Goal: Information Seeking & Learning: Compare options

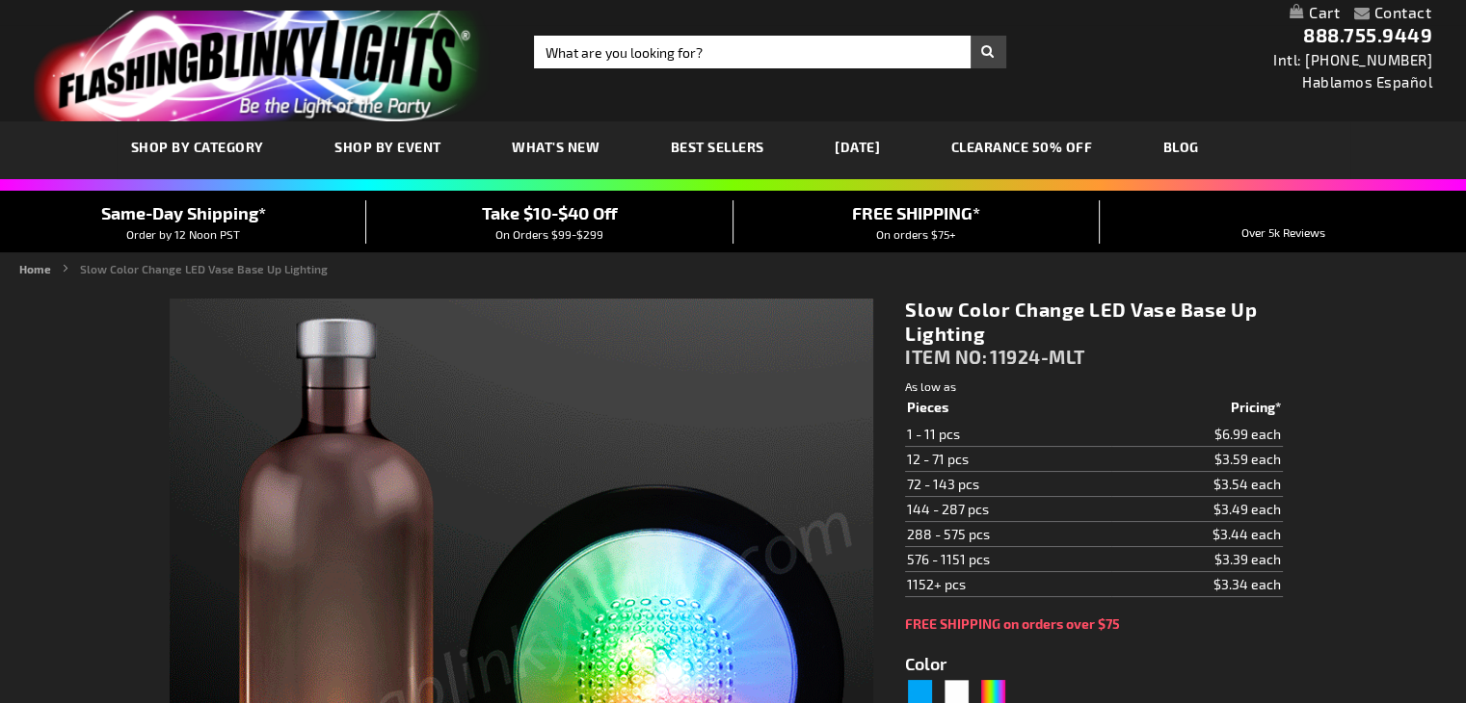
type input "5659"
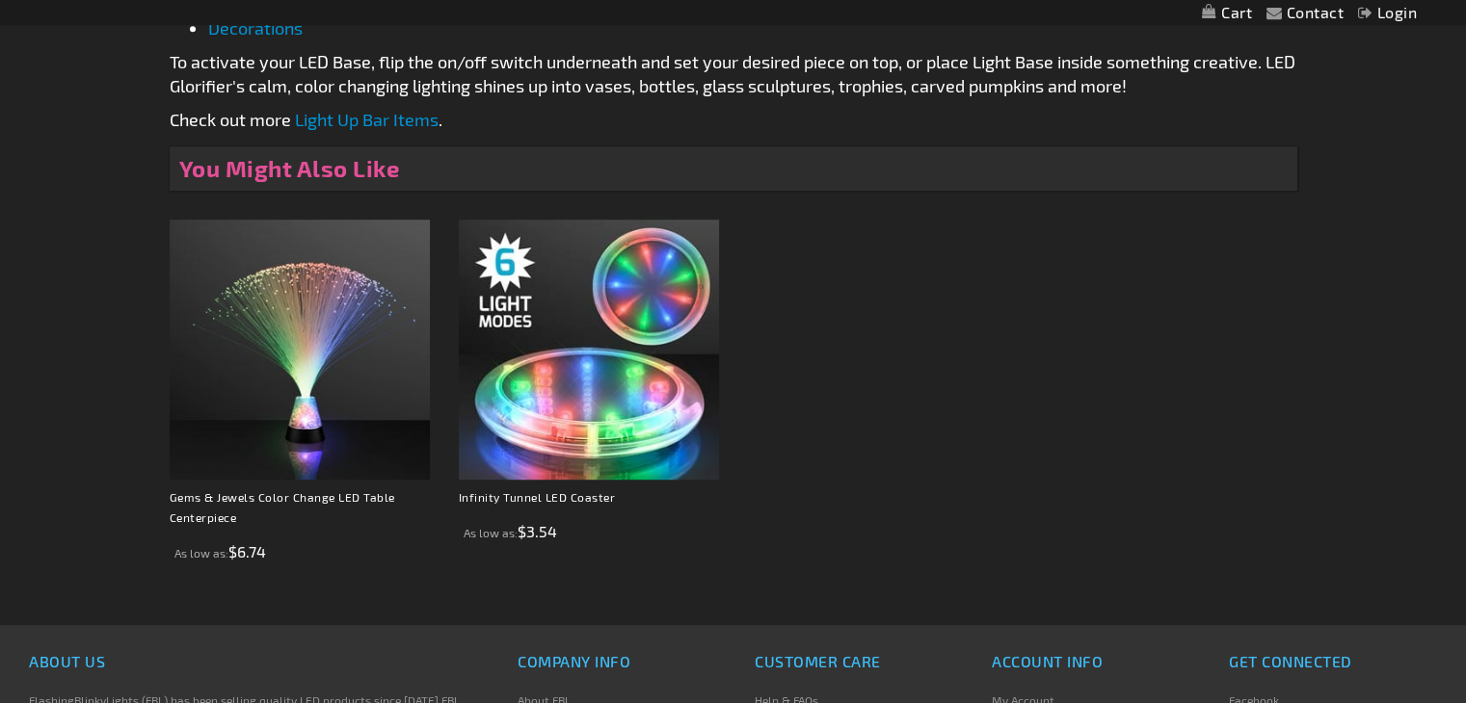
scroll to position [1262, 0]
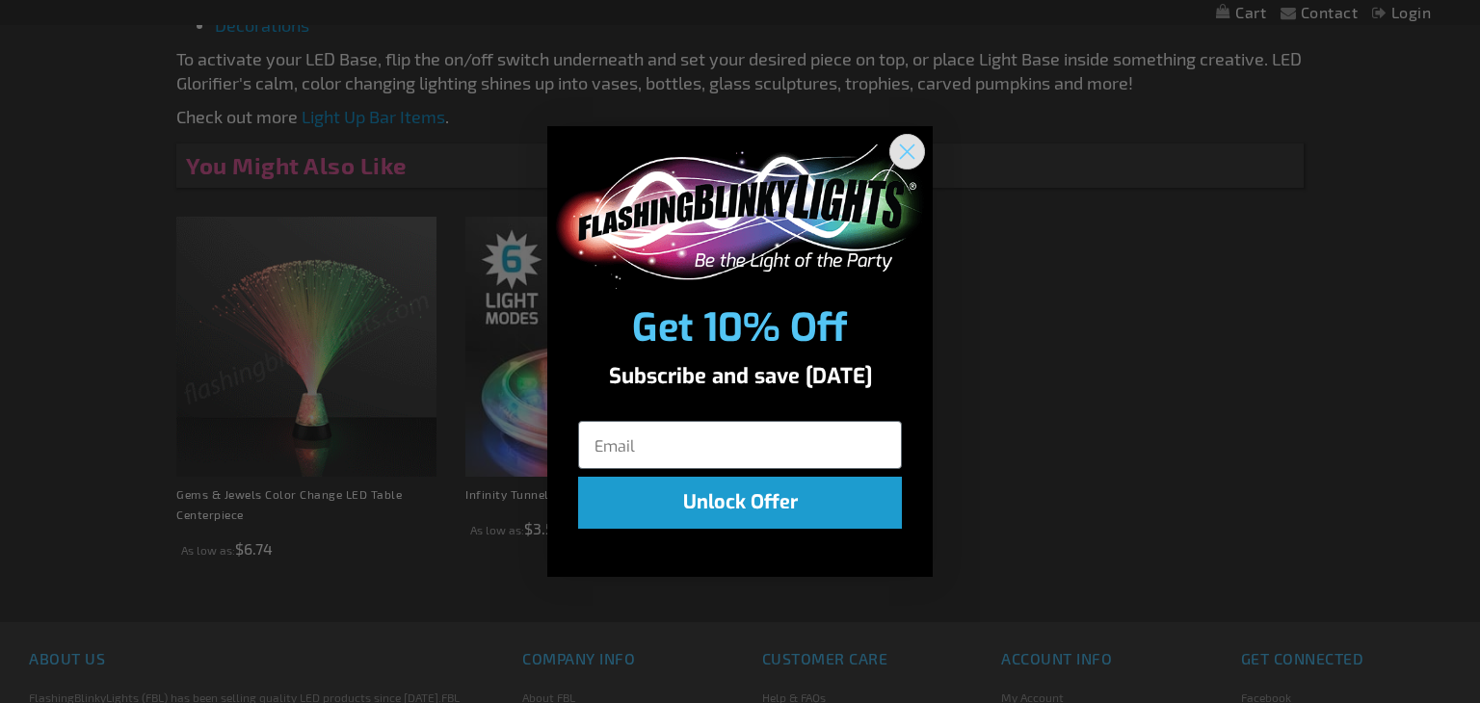
click at [908, 141] on circle "Close dialog" at bounding box center [907, 151] width 32 height 32
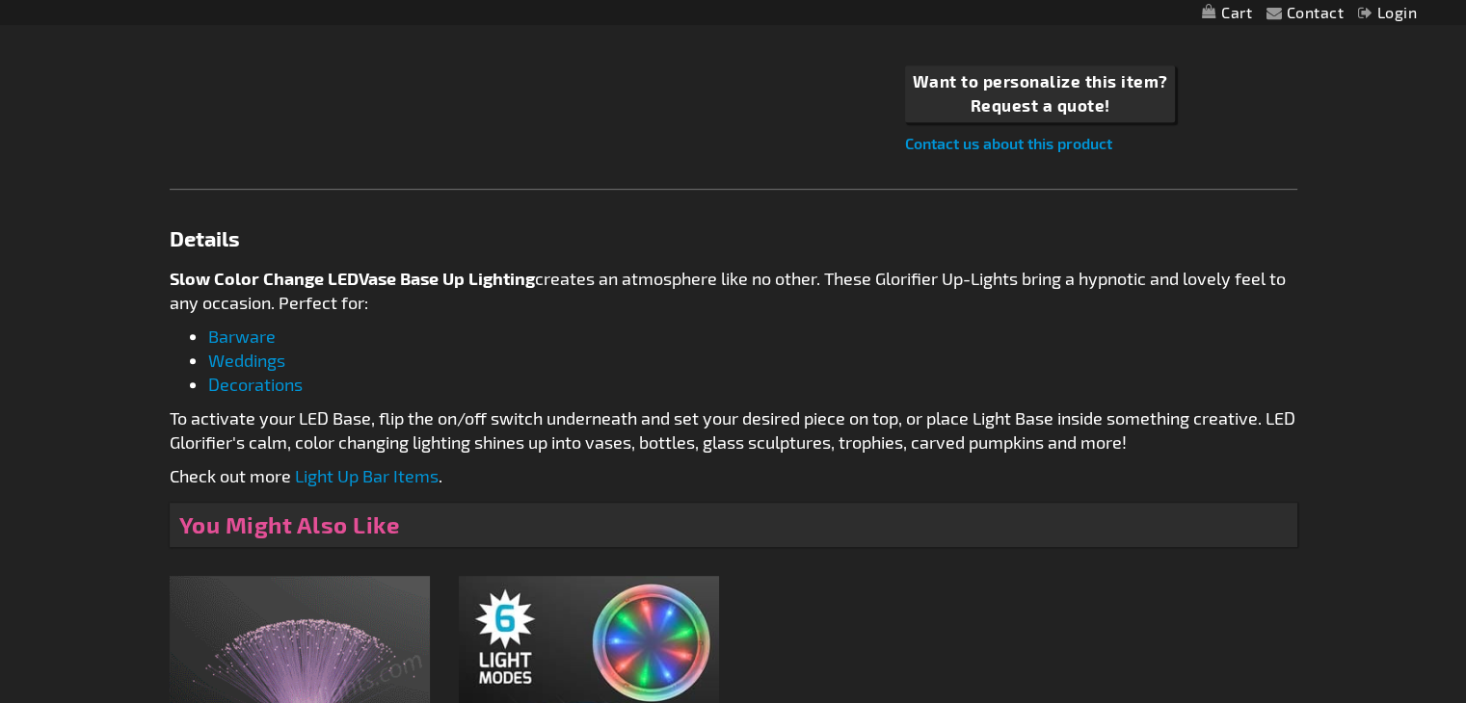
scroll to position [902, 0]
click at [255, 361] on link "Weddings" at bounding box center [246, 361] width 77 height 21
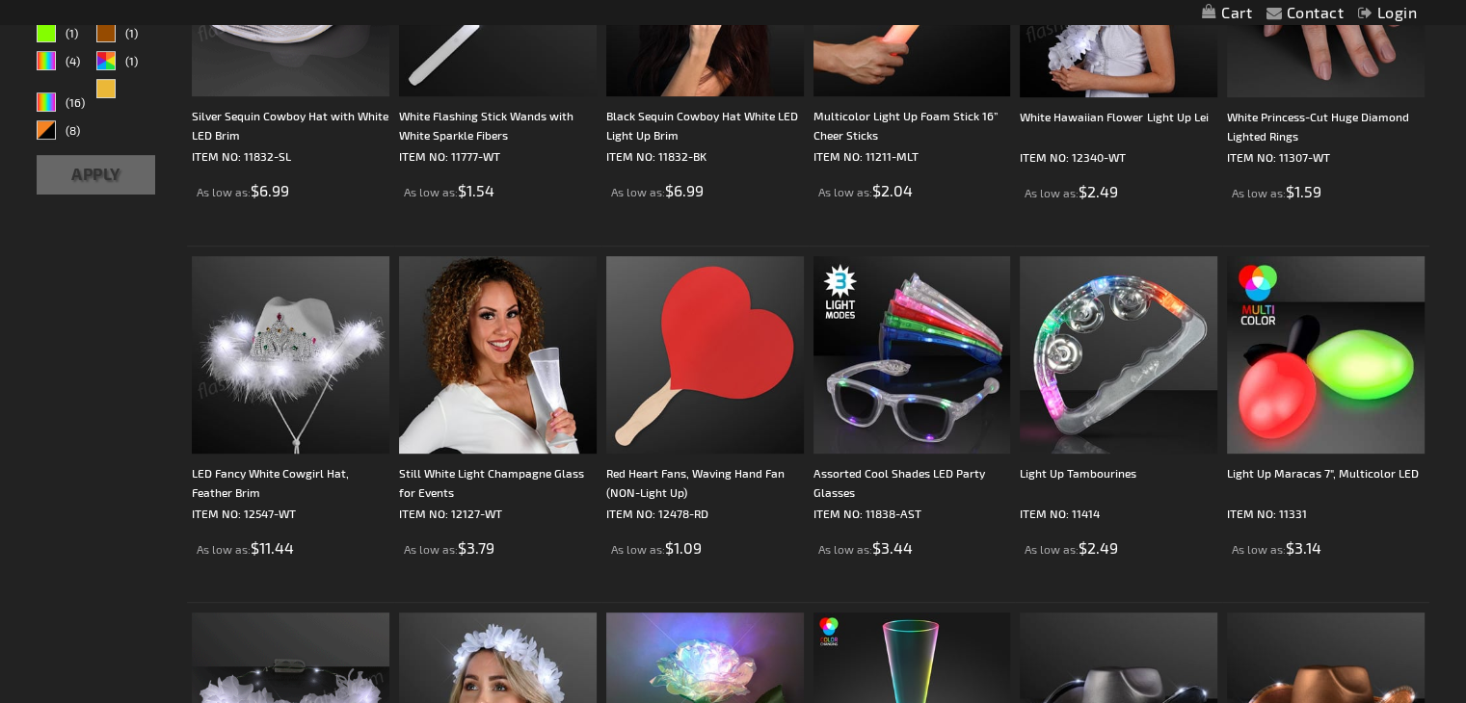
scroll to position [858, 0]
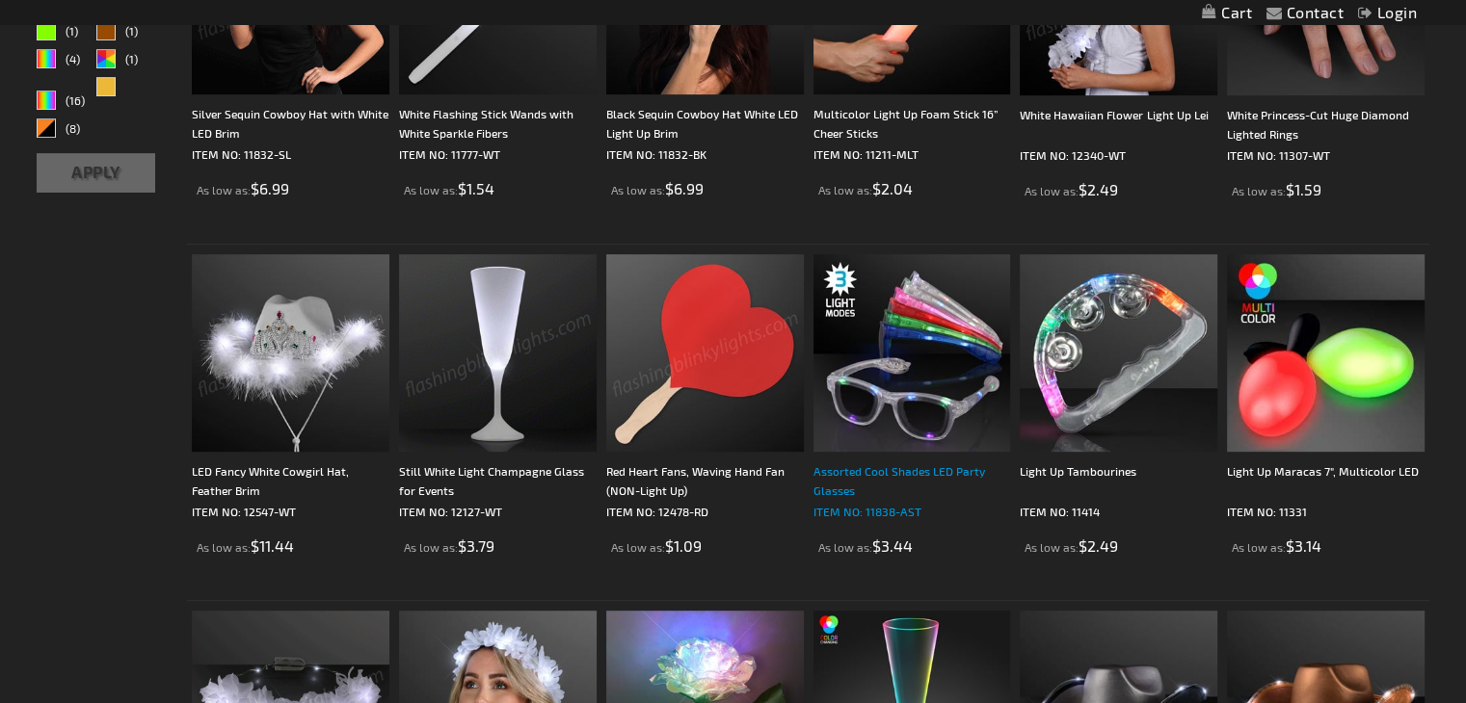
click at [848, 470] on div "Assorted Cool Shades LED Party Glasses" at bounding box center [912, 481] width 198 height 39
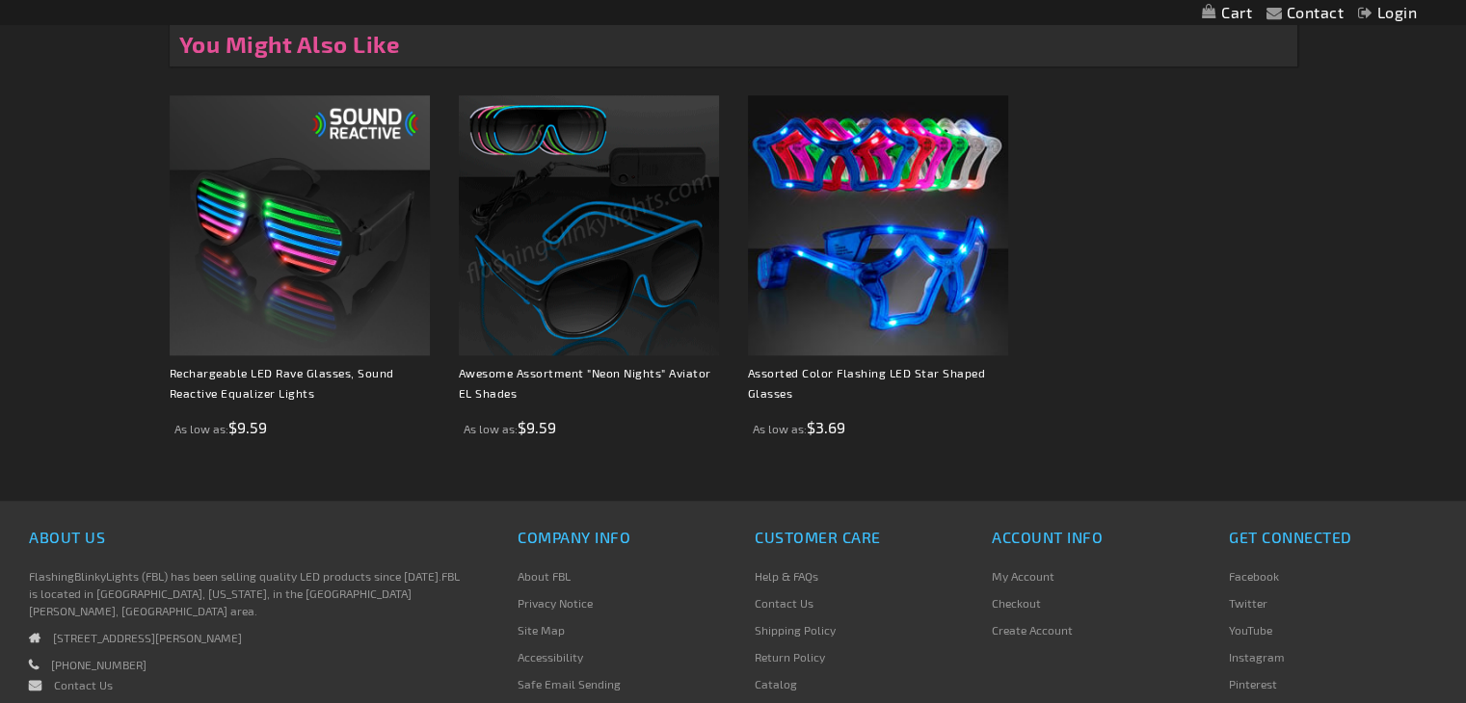
scroll to position [1480, 0]
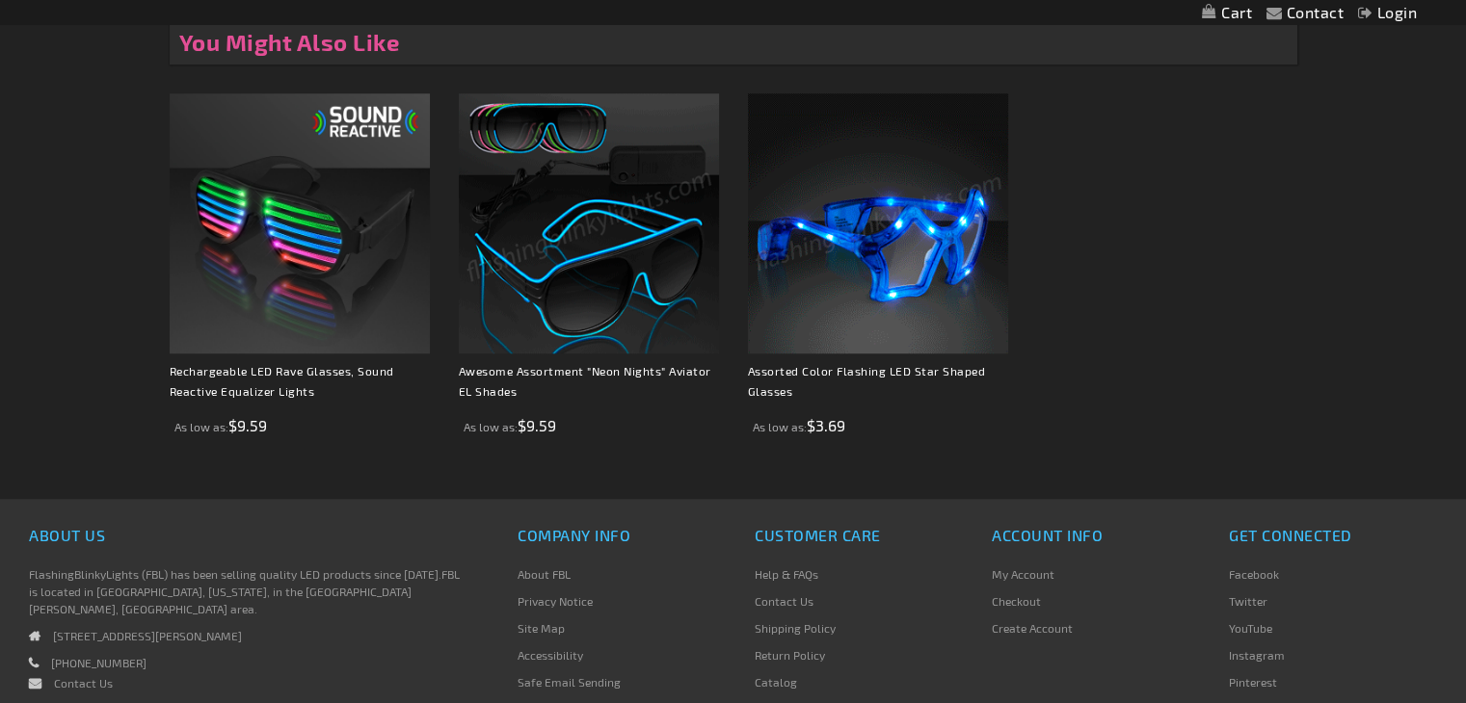
click at [883, 314] on img at bounding box center [878, 223] width 260 height 260
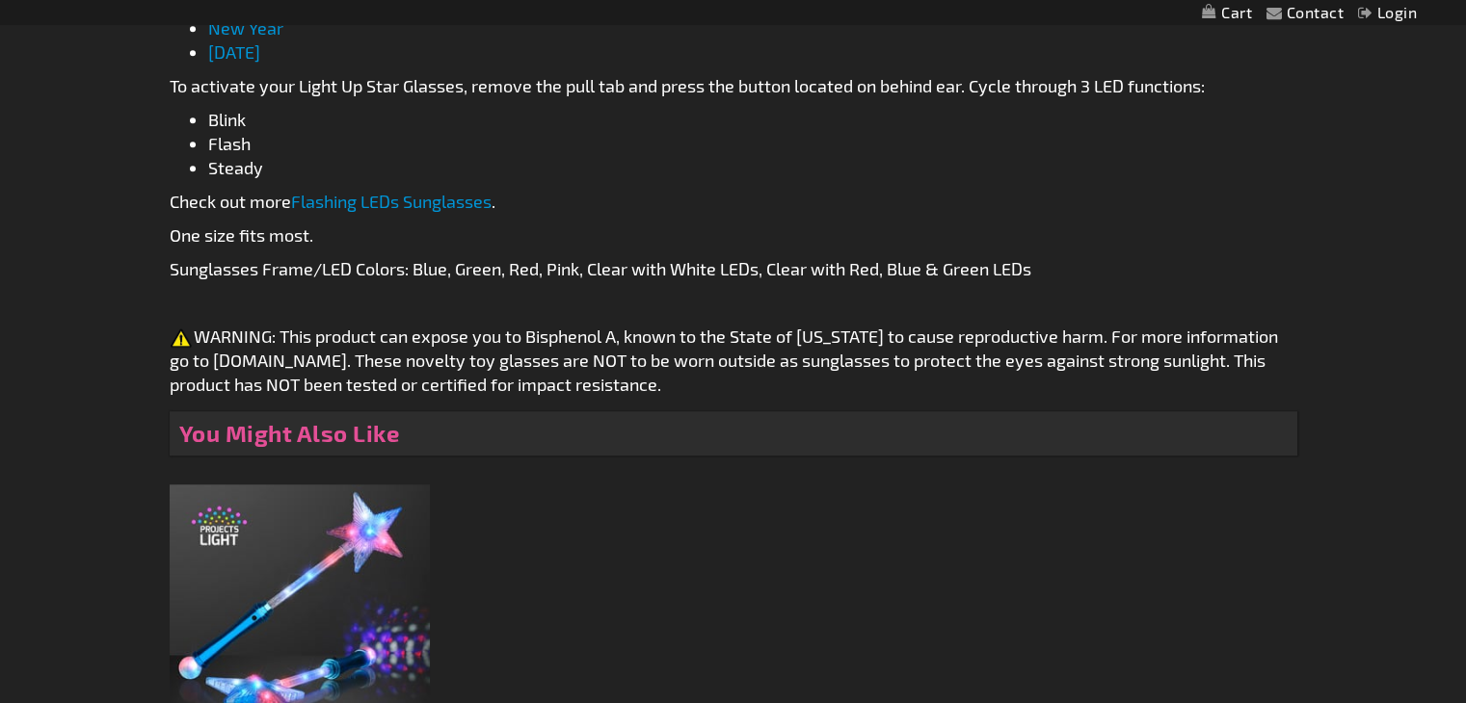
scroll to position [1176, 0]
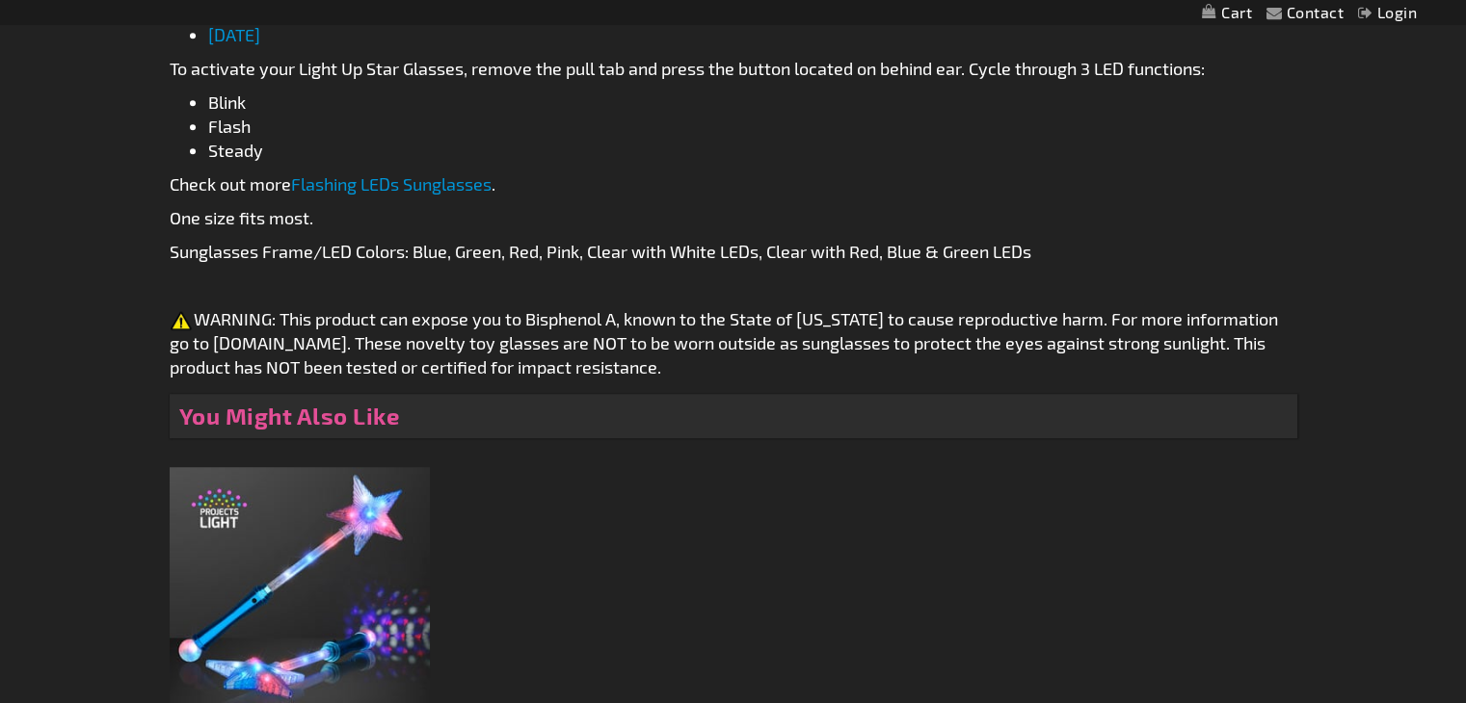
click at [424, 182] on link "Flashing LEDs Sunglasses" at bounding box center [391, 183] width 200 height 21
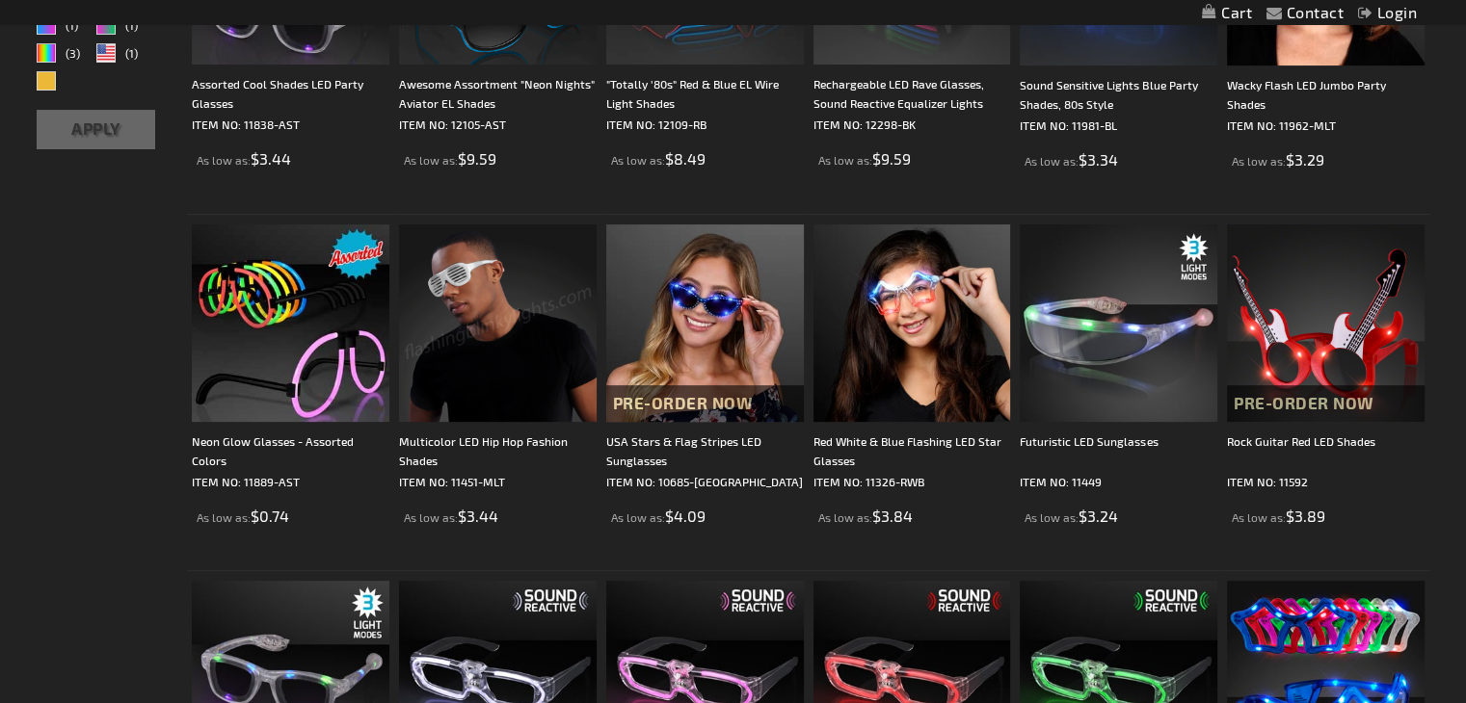
scroll to position [551, 0]
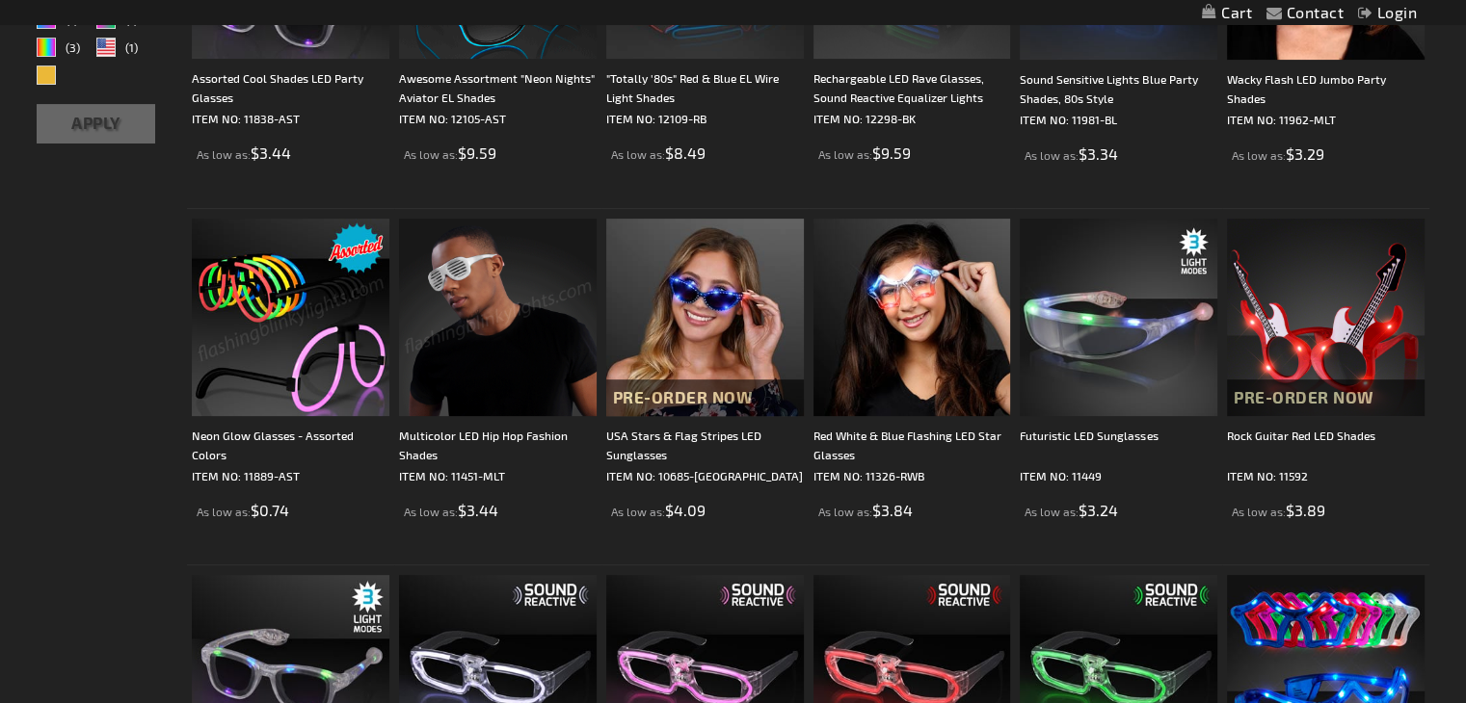
click at [319, 375] on img at bounding box center [291, 318] width 198 height 198
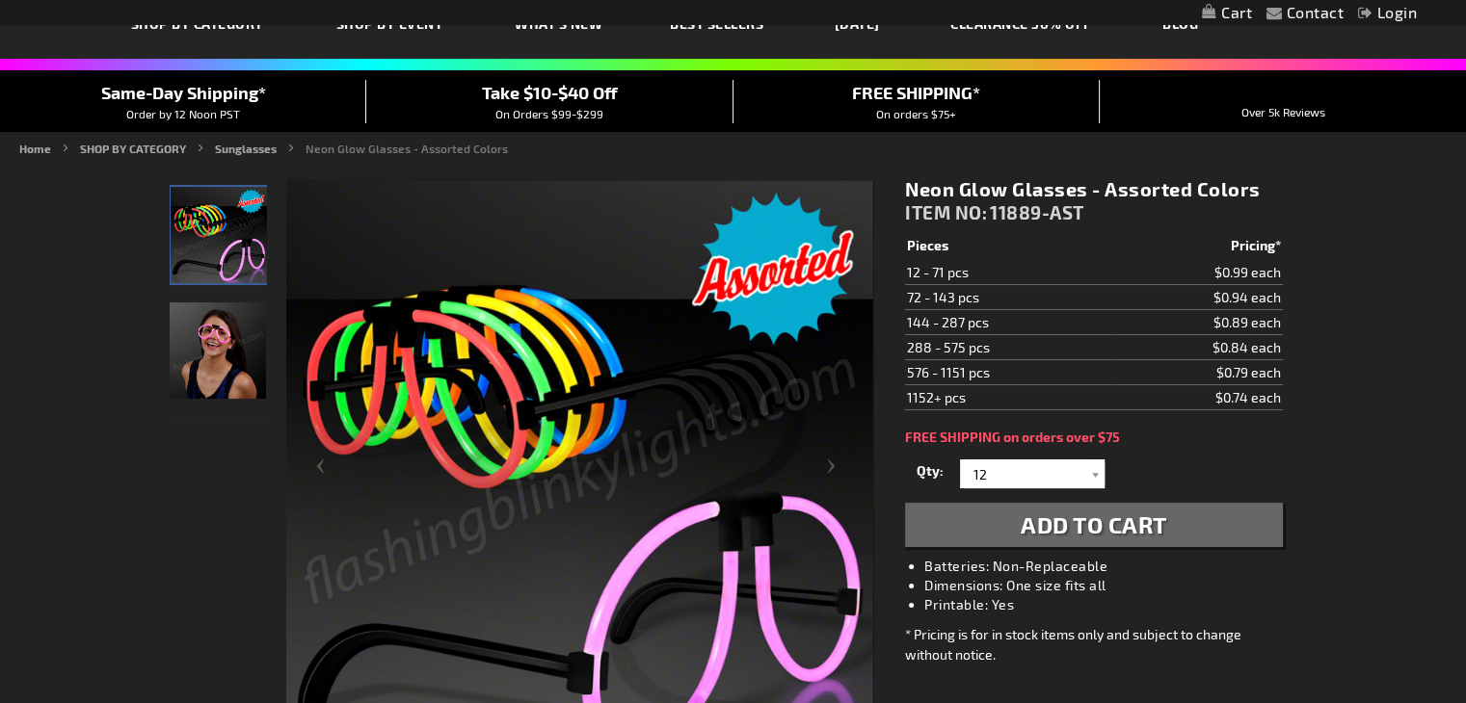
scroll to position [42, 0]
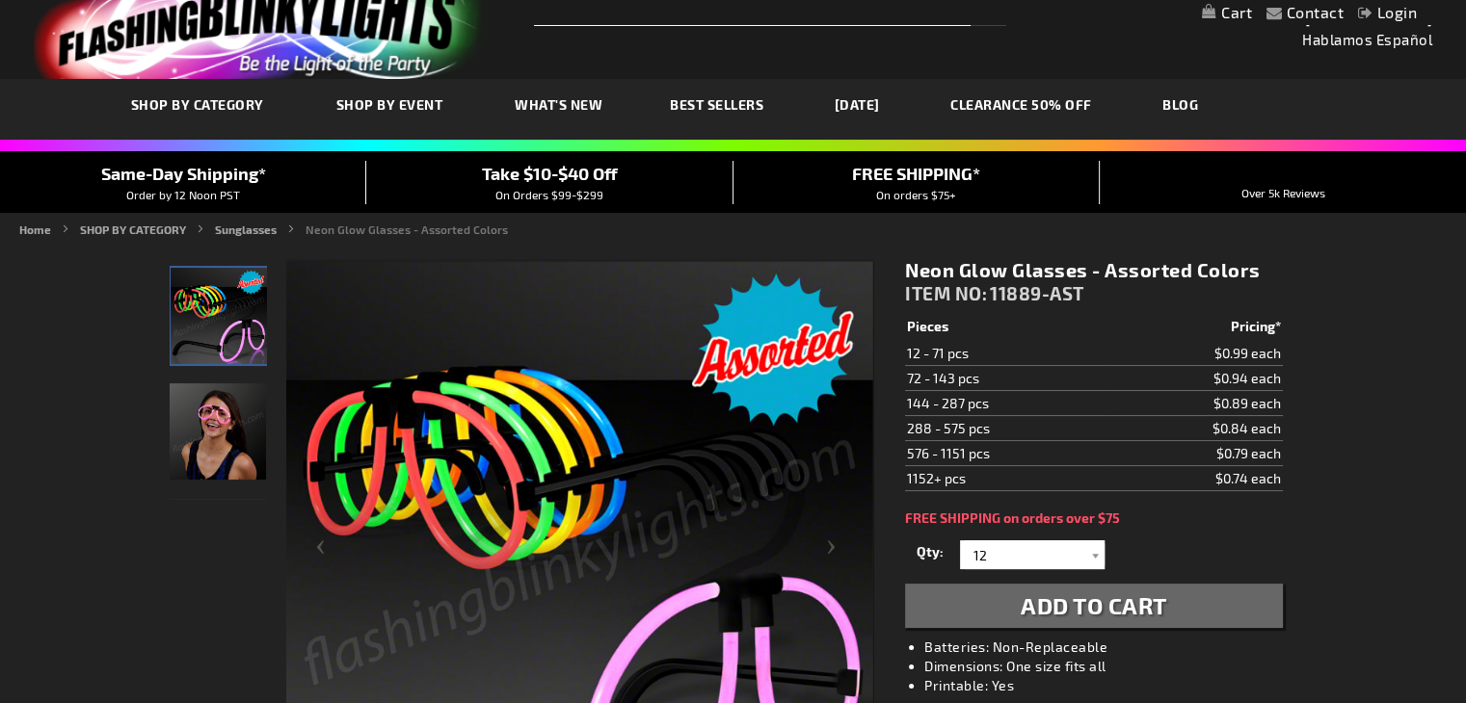
click at [206, 424] on img "Female displaying Light Up Neon Glow Glasses" at bounding box center [218, 432] width 96 height 96
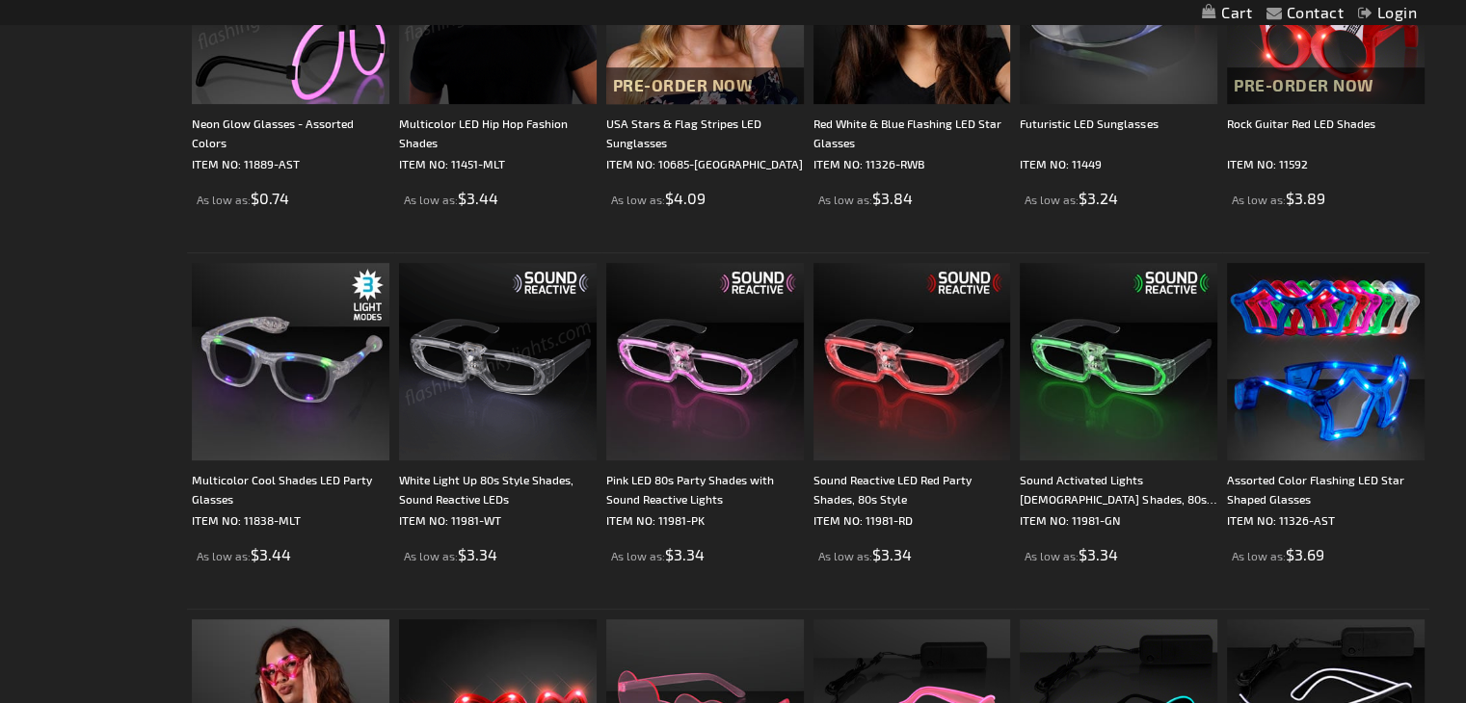
scroll to position [863, 0]
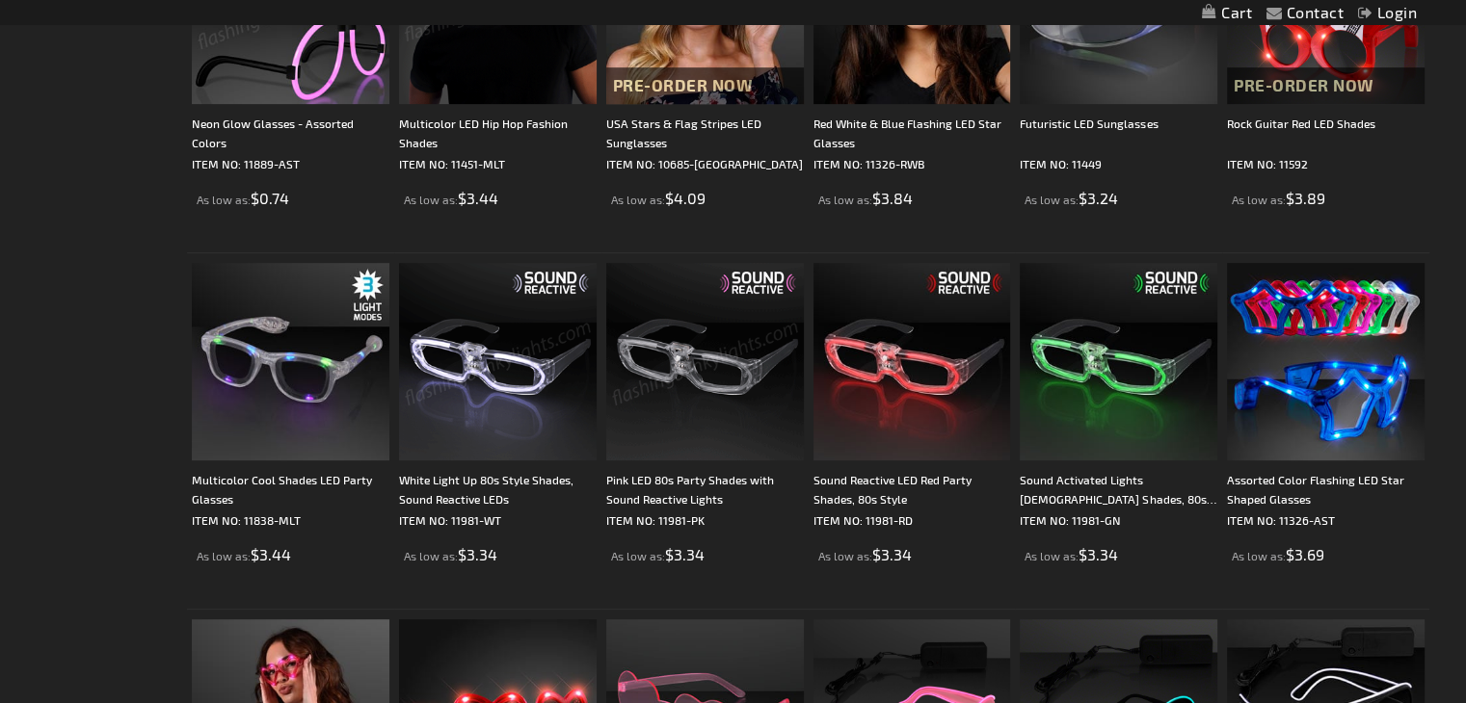
click at [713, 370] on img at bounding box center [705, 362] width 198 height 198
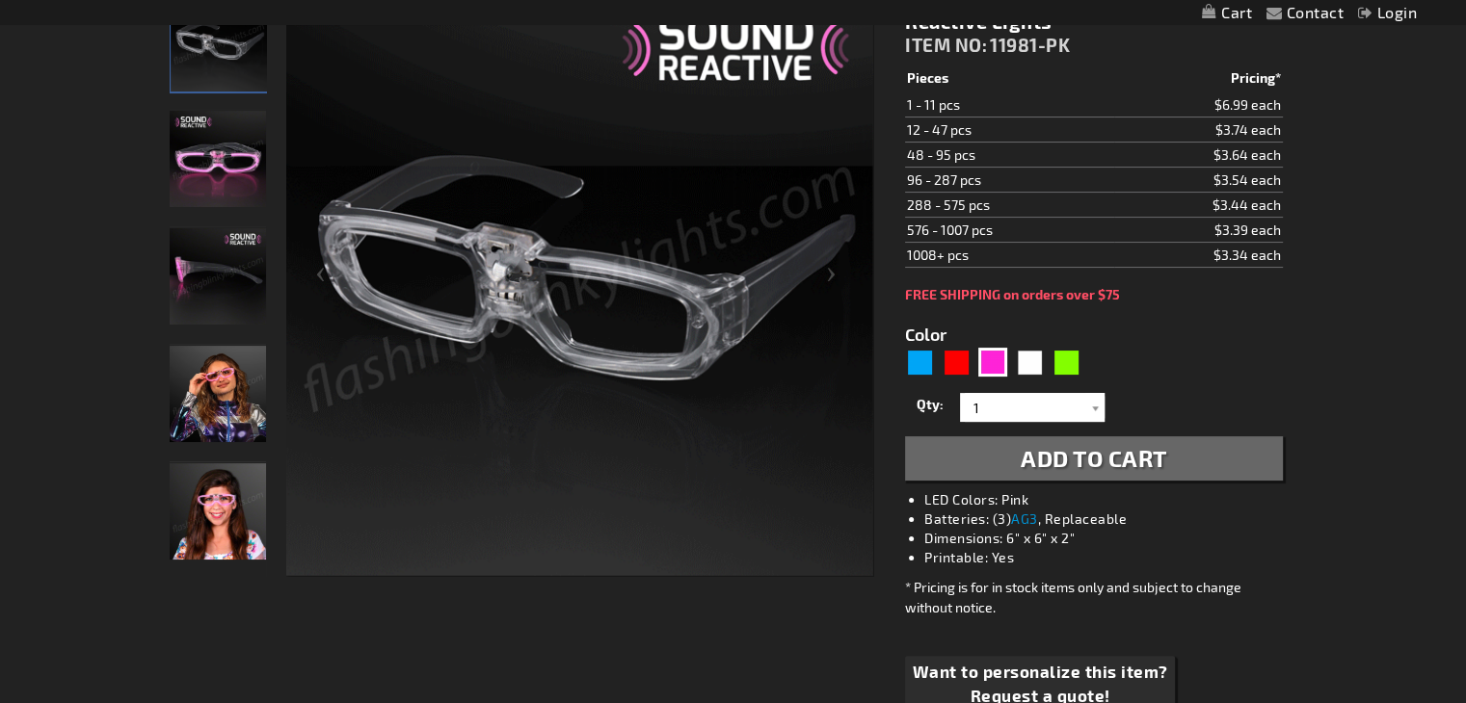
scroll to position [316, 0]
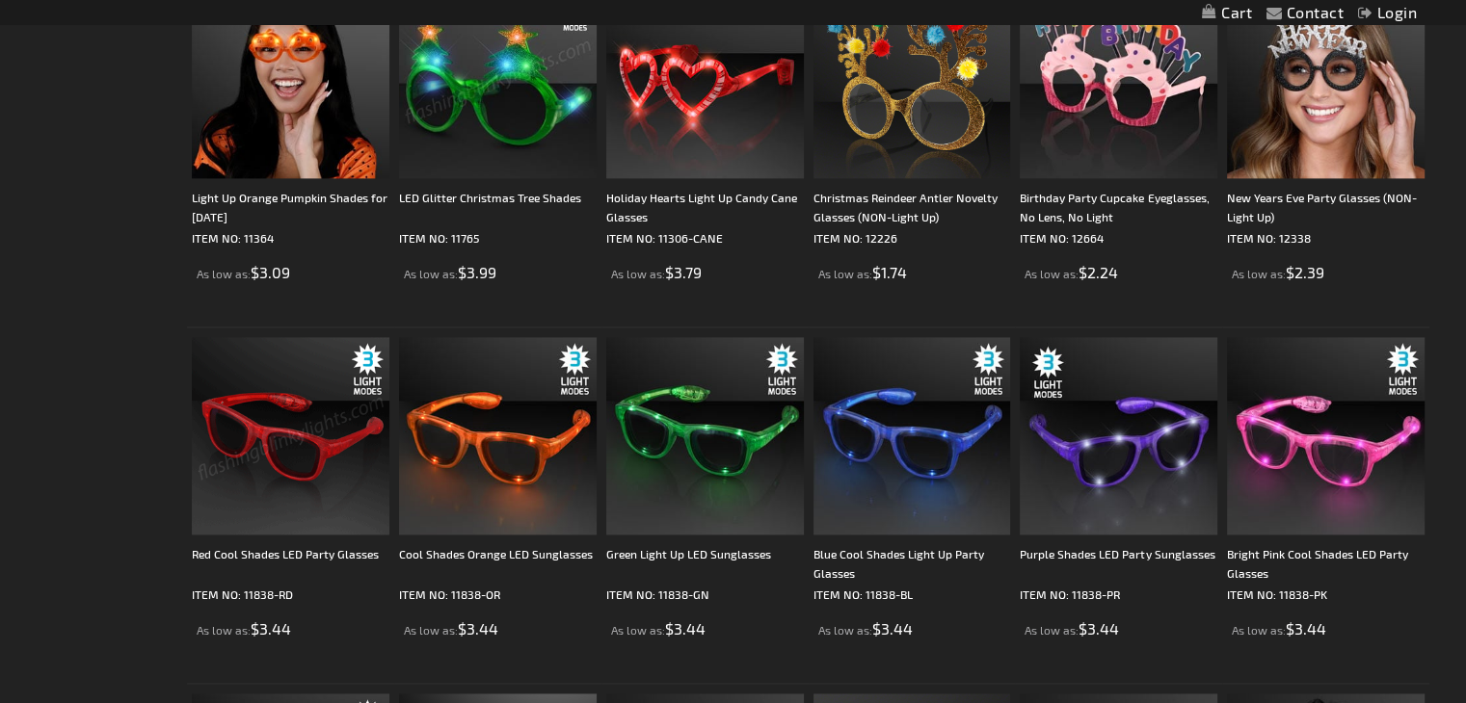
scroll to position [2571, 0]
click at [295, 448] on img at bounding box center [291, 437] width 198 height 198
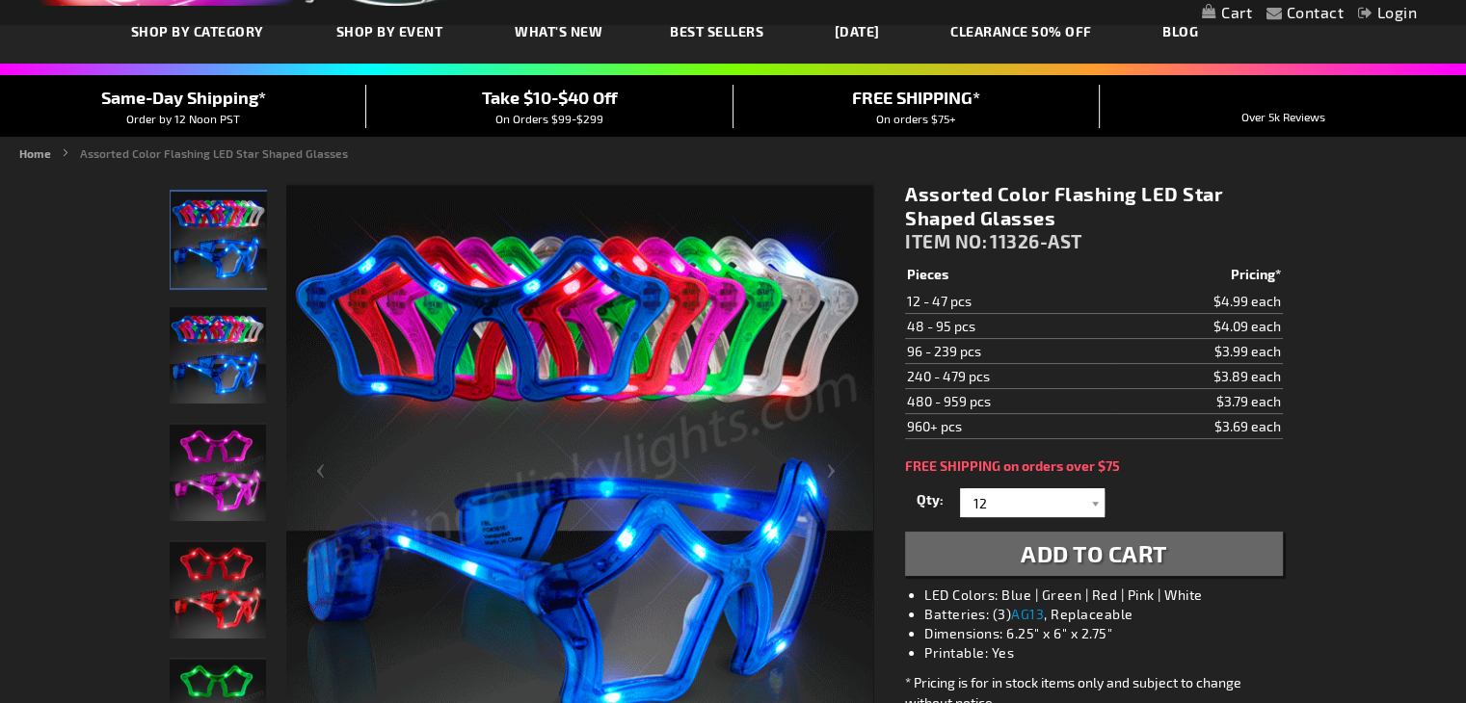
scroll to position [180, 0]
